Goal: Find specific page/section: Find specific page/section

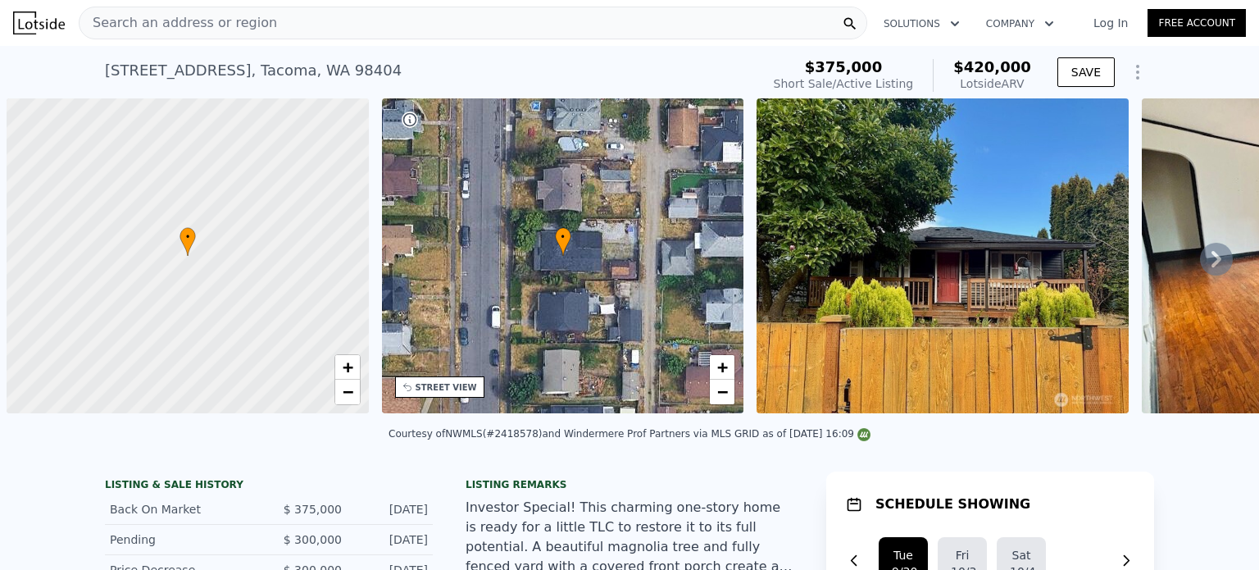
scroll to position [0, 7]
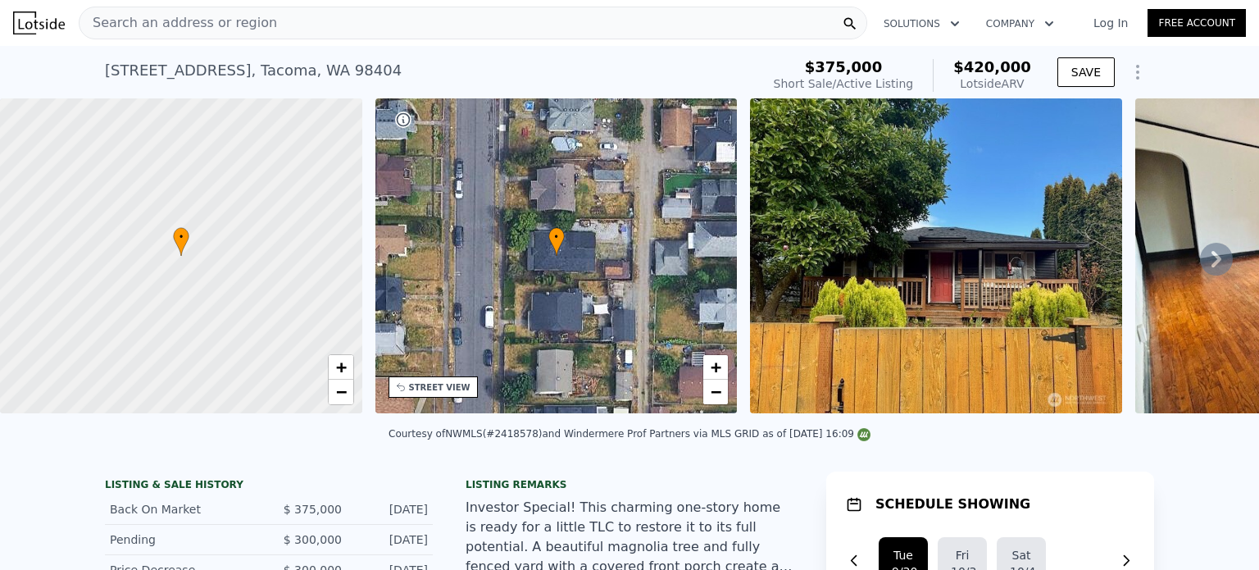
click at [317, 24] on div "Search an address or region" at bounding box center [473, 23] width 789 height 33
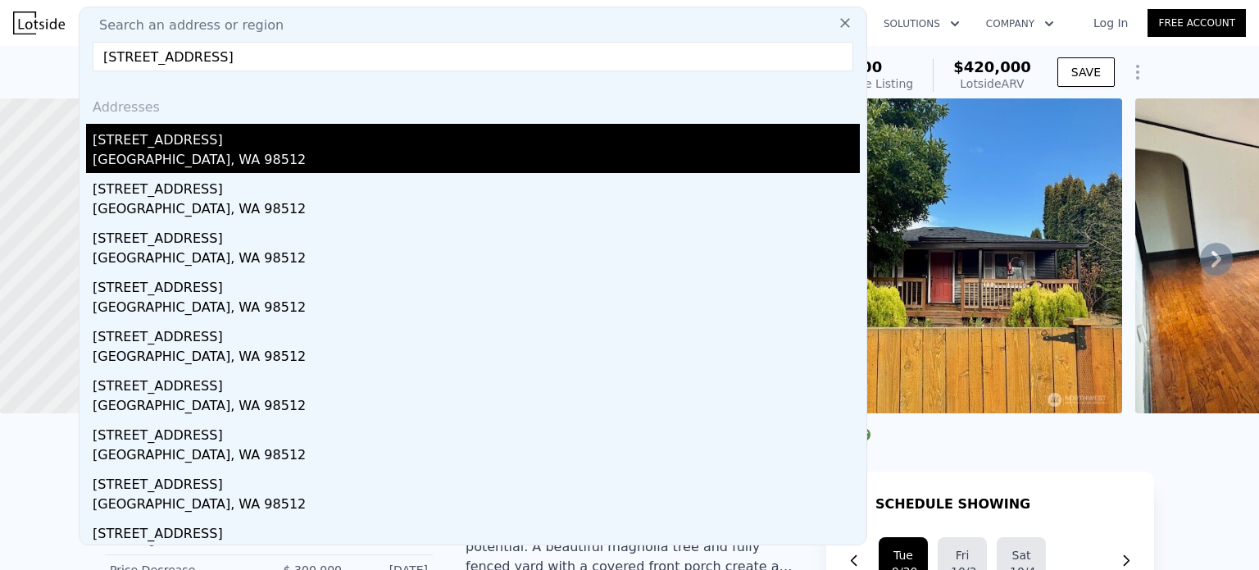
type input "[STREET_ADDRESS]"
click at [225, 143] on div "[STREET_ADDRESS]" at bounding box center [476, 137] width 767 height 26
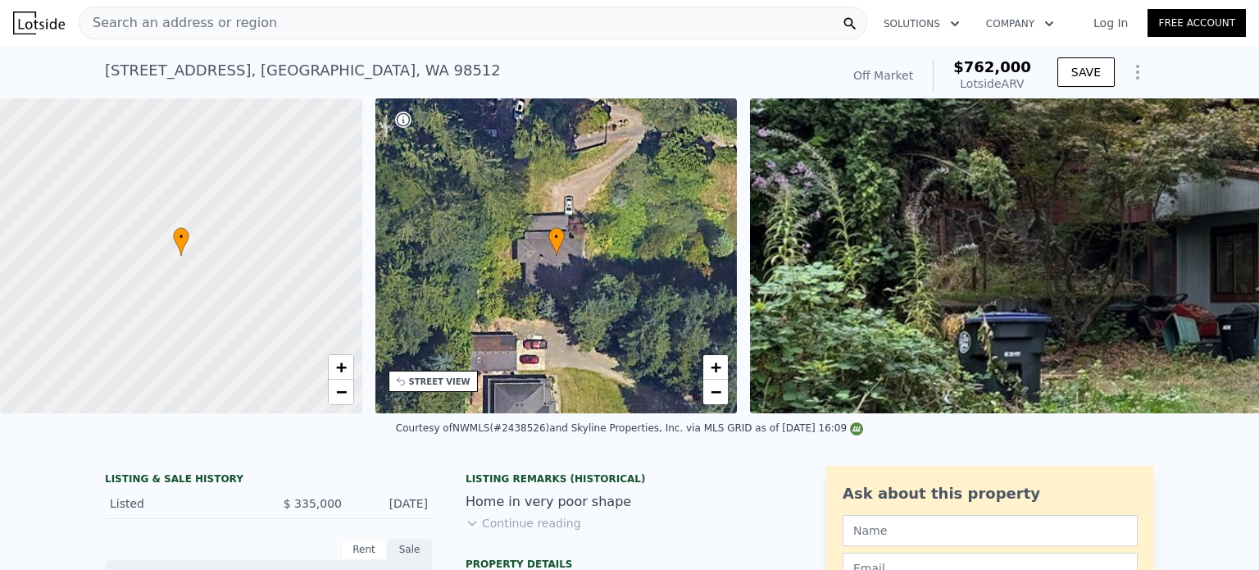
click at [166, 75] on div "[STREET_ADDRESS]" at bounding box center [303, 70] width 396 height 23
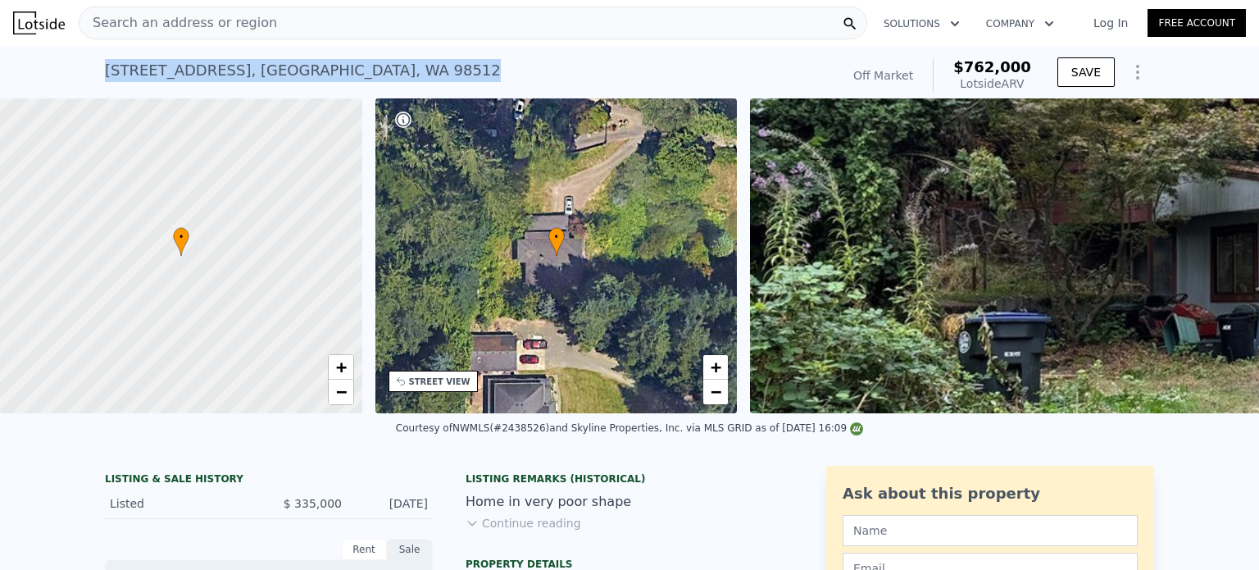
click at [166, 75] on div "[STREET_ADDRESS]" at bounding box center [303, 70] width 396 height 23
copy div "[STREET_ADDRESS] Sold (~ARV $762k )"
